Goal: Task Accomplishment & Management: Manage account settings

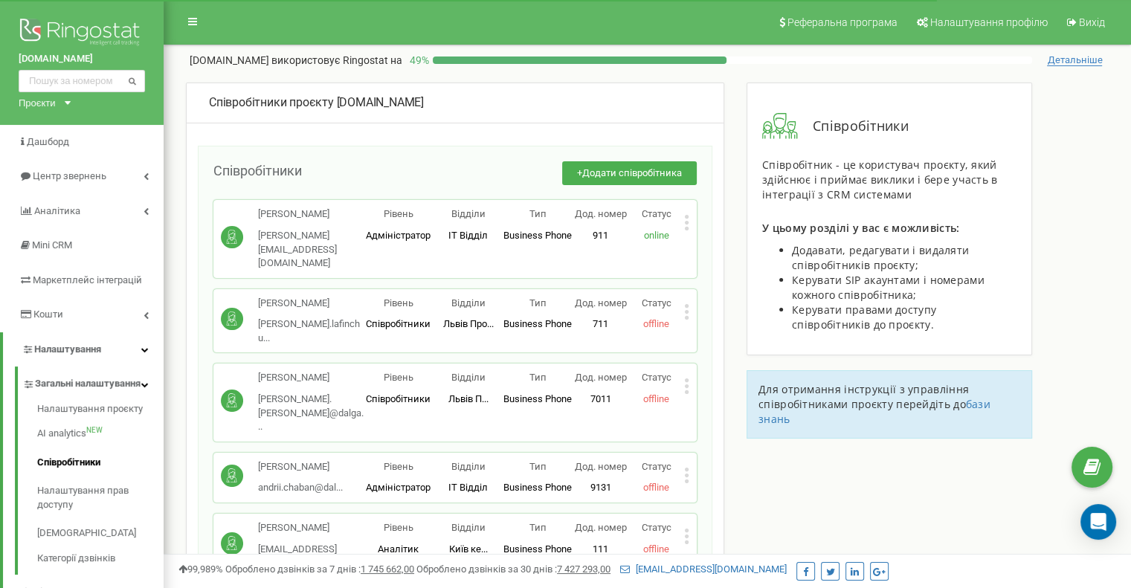
click at [683, 224] on div "Статус online" at bounding box center [656, 224] width 56 height 35
click at [688, 224] on icon at bounding box center [686, 223] width 5 height 16
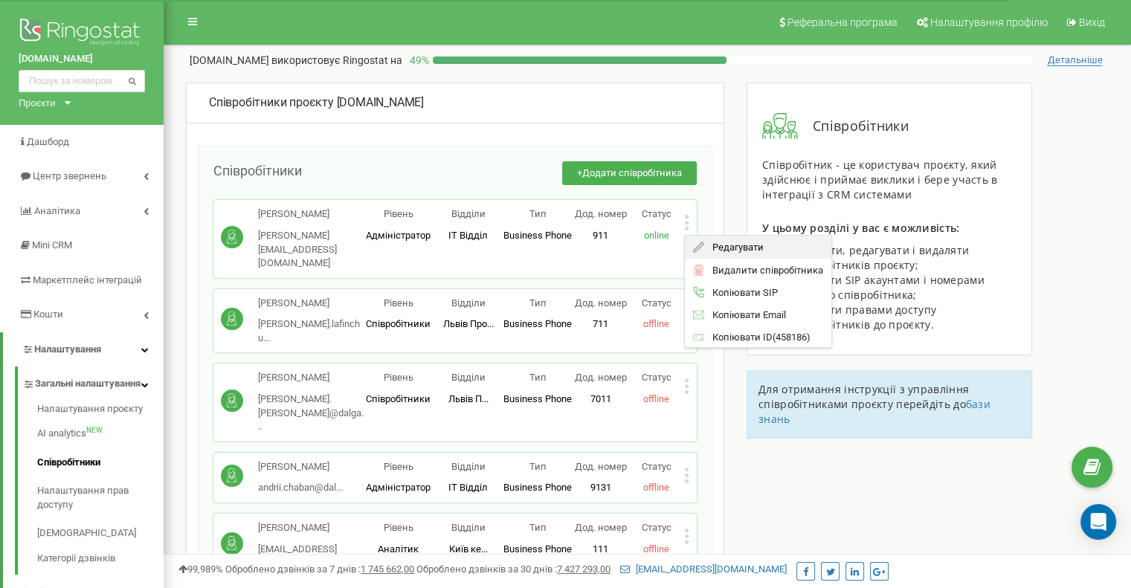
click at [704, 242] on span "Редагувати" at bounding box center [733, 247] width 59 height 10
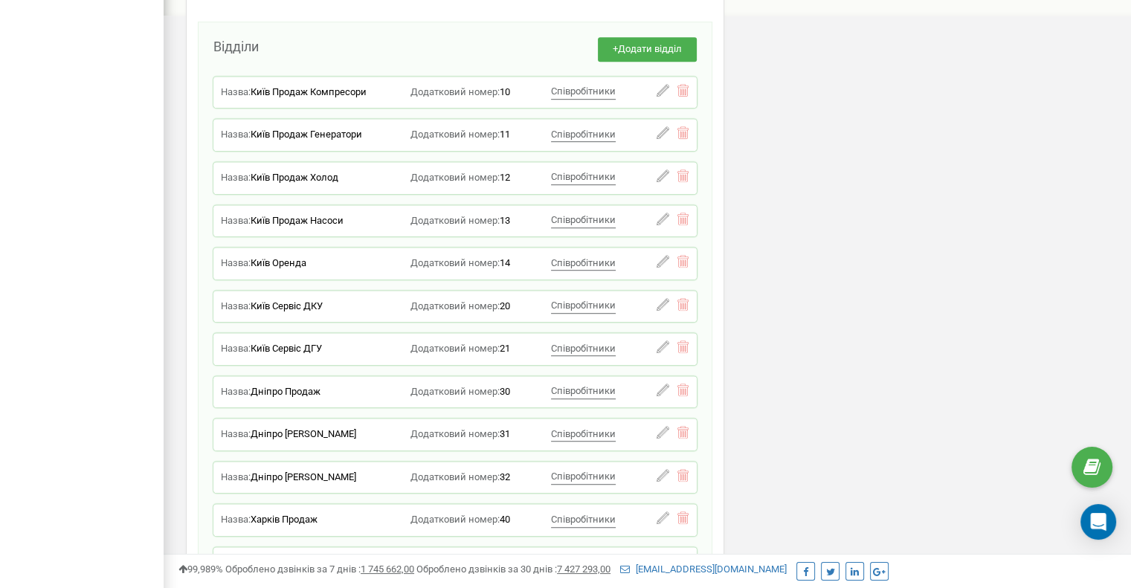
scroll to position [877, 0]
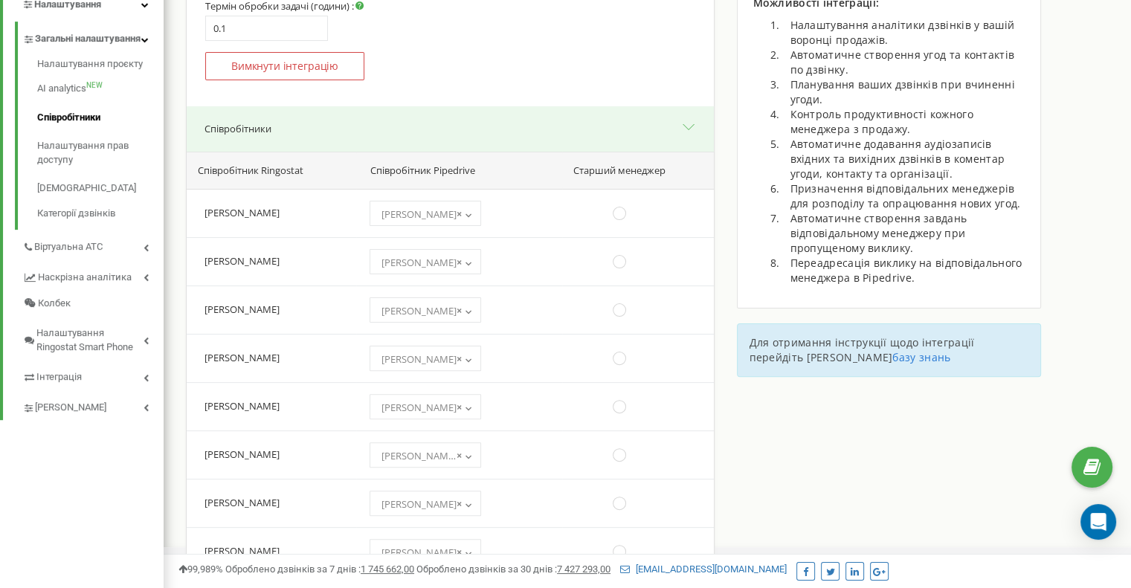
scroll to position [359, 0]
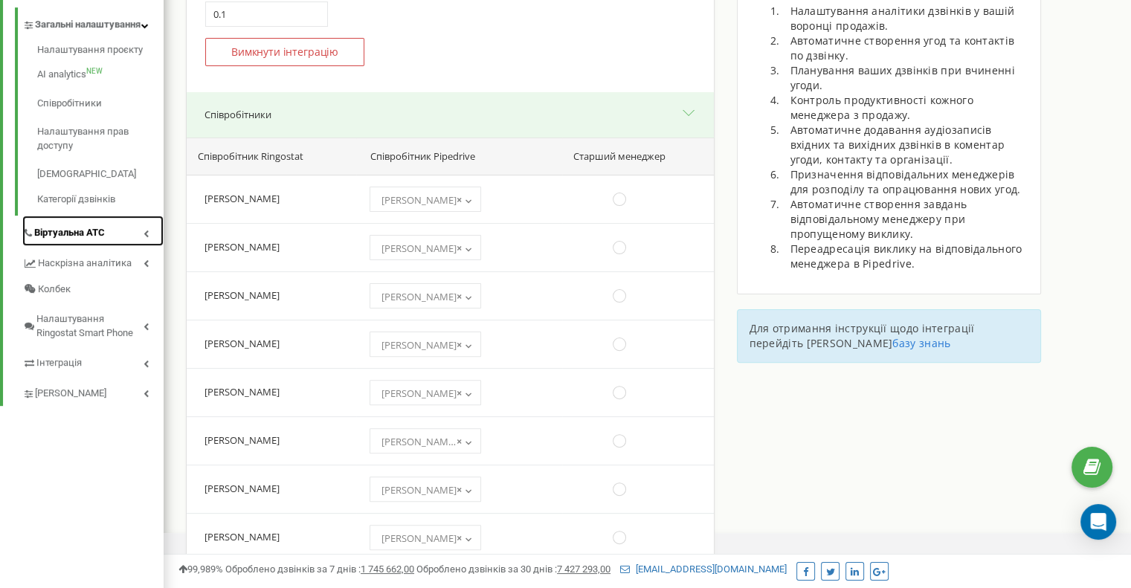
click at [146, 237] on icon at bounding box center [145, 233] width 5 height 7
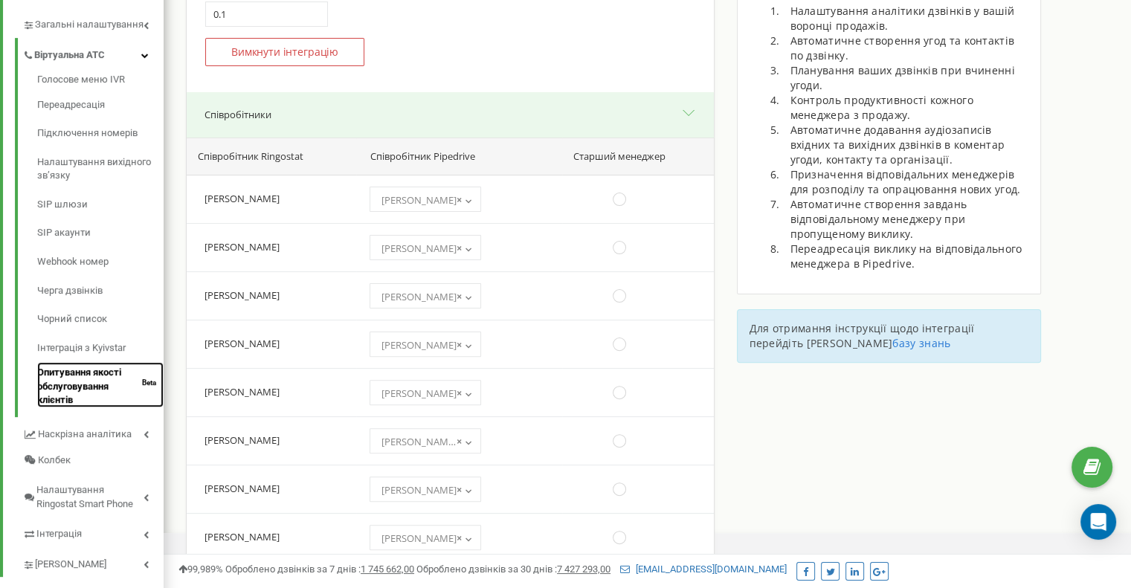
click at [97, 390] on link "Опитування якості обслуговування клієнтів Beta" at bounding box center [100, 384] width 126 height 45
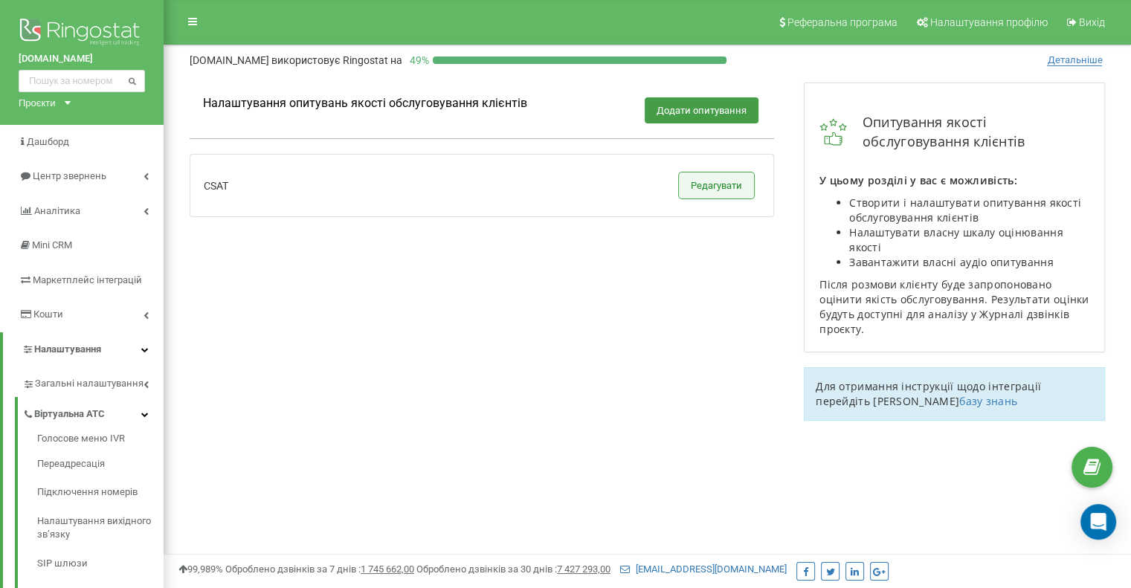
click at [723, 178] on button "Редагувати" at bounding box center [716, 185] width 75 height 26
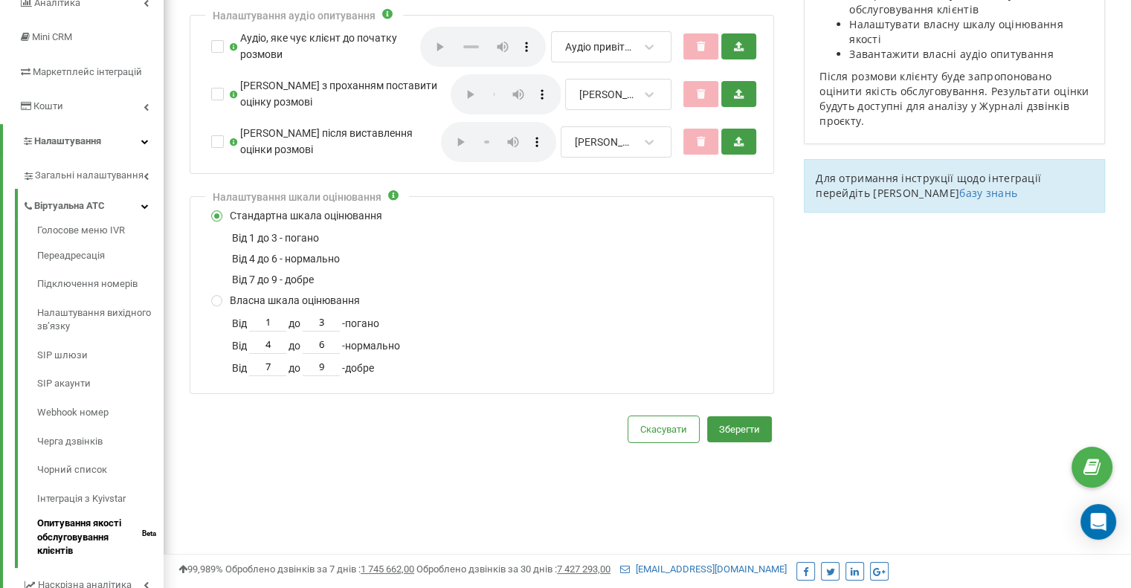
scroll to position [213, 0]
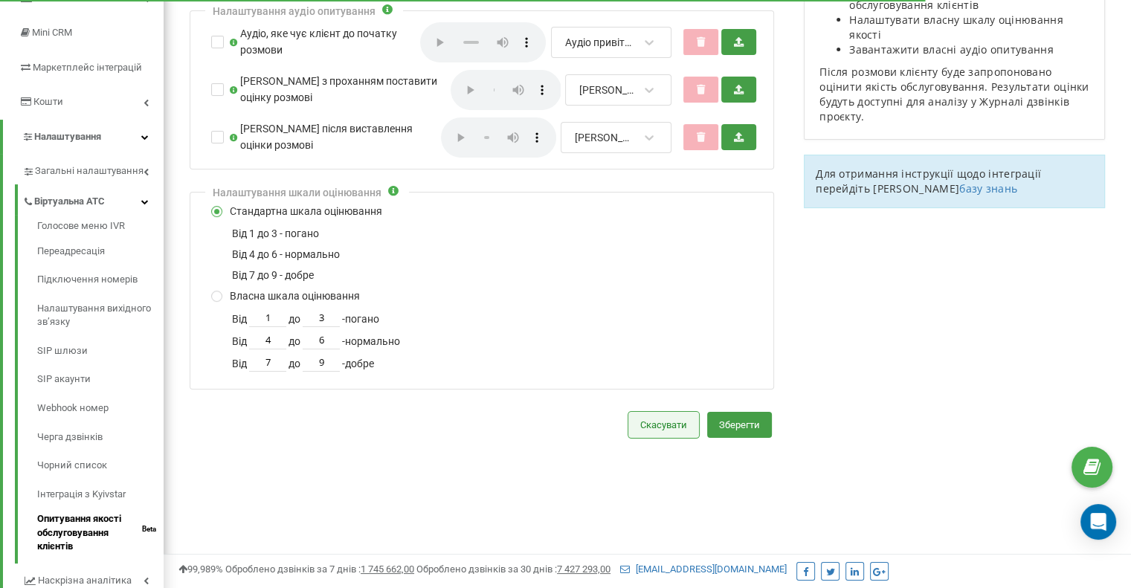
click at [683, 422] on button "Скасувати" at bounding box center [663, 425] width 71 height 26
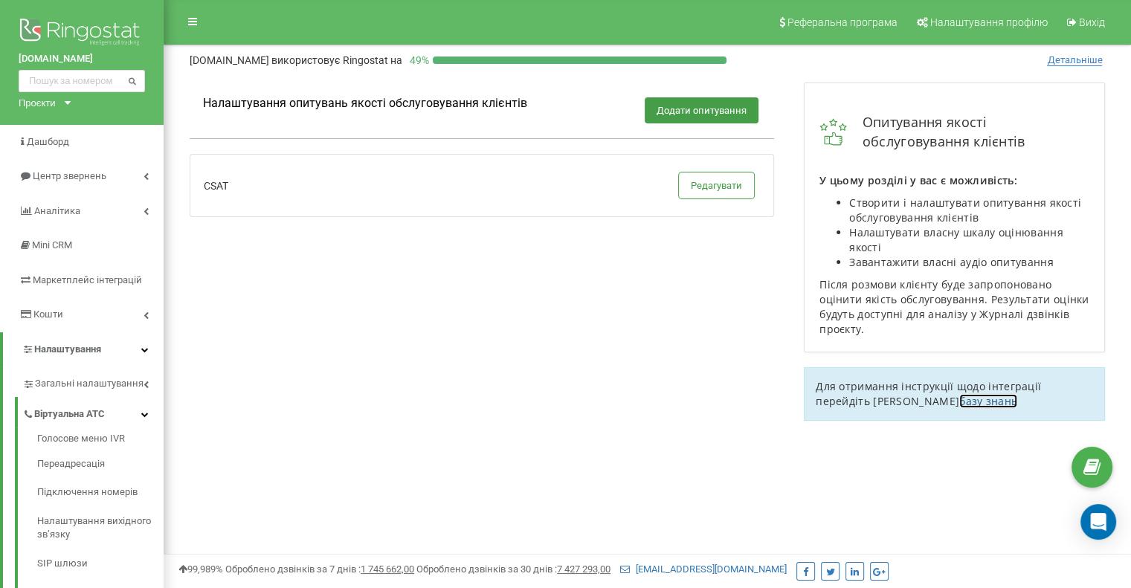
click at [959, 403] on link "базу знань" at bounding box center [988, 401] width 58 height 14
